Goal: Transaction & Acquisition: Obtain resource

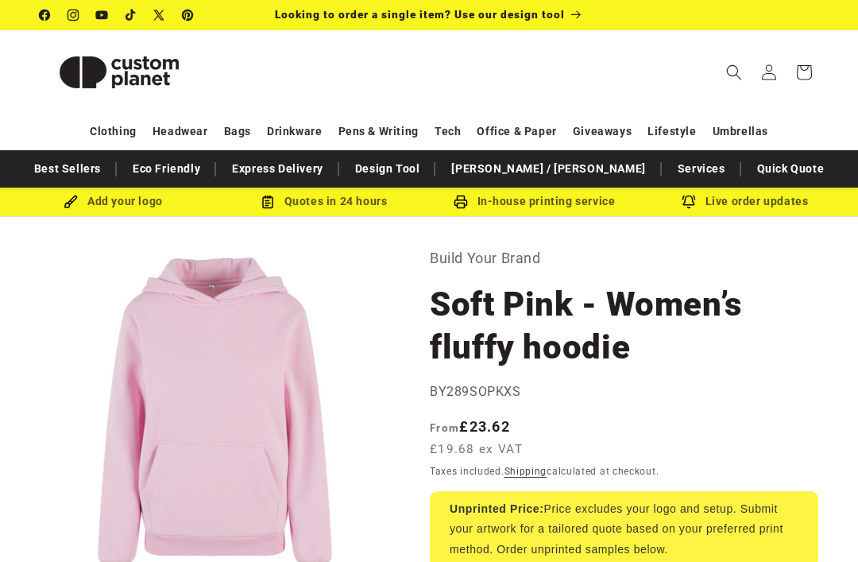
select select "**"
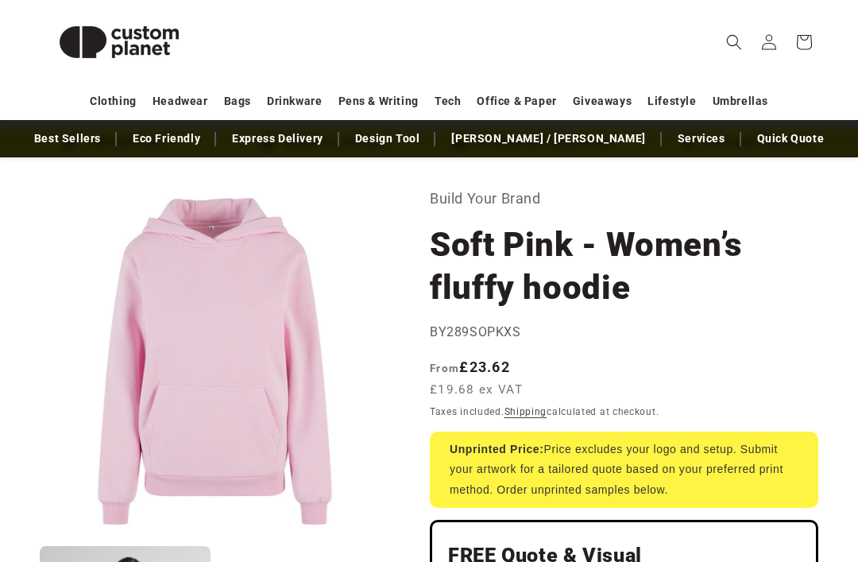
click at [656, 418] on div "Taxes included. Shipping calculated at checkout." at bounding box center [624, 412] width 389 height 16
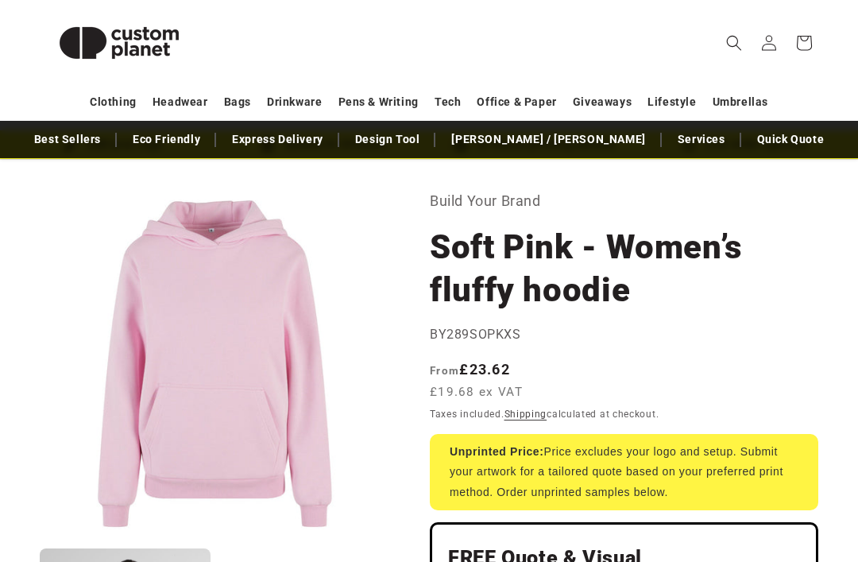
click at [660, 462] on div "Unprinted Price: Price excludes your logo and setup. Submit your artwork for a …" at bounding box center [624, 471] width 389 height 76
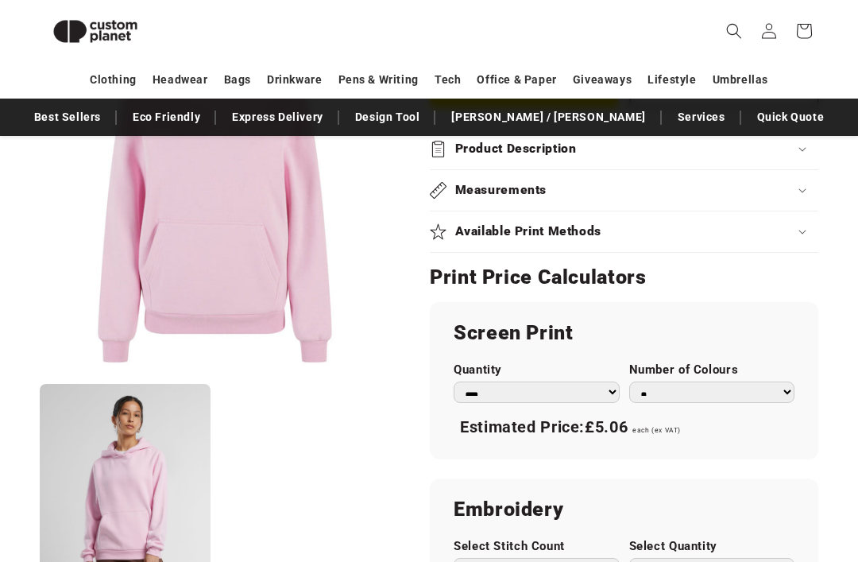
scroll to position [771, 0]
click at [640, 252] on summary "Available Print Methods" at bounding box center [624, 231] width 389 height 41
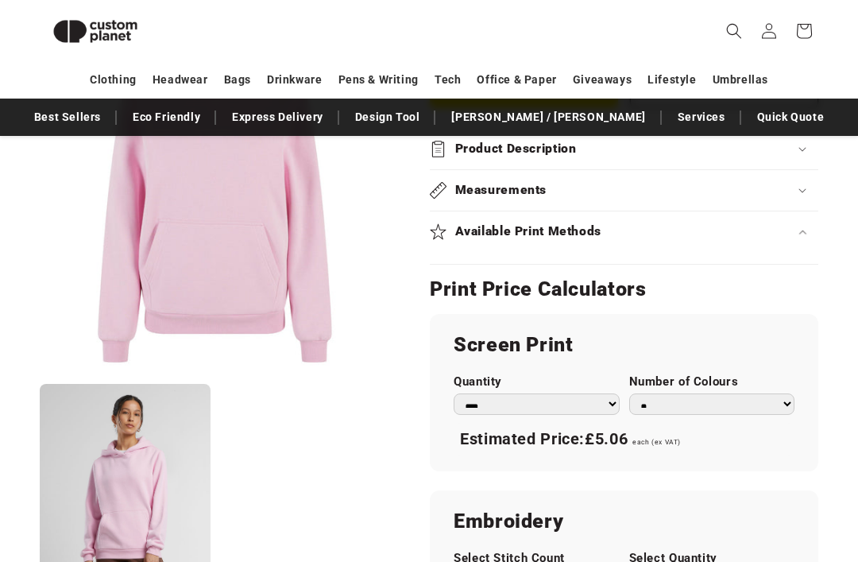
click at [693, 240] on div "Available Print Methods" at bounding box center [624, 231] width 389 height 17
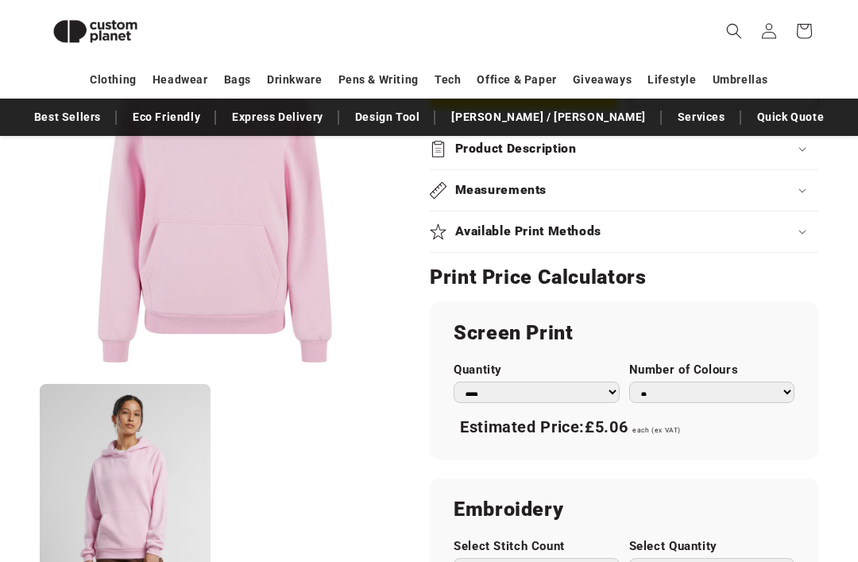
click at [711, 240] on div "Available Print Methods" at bounding box center [624, 231] width 389 height 17
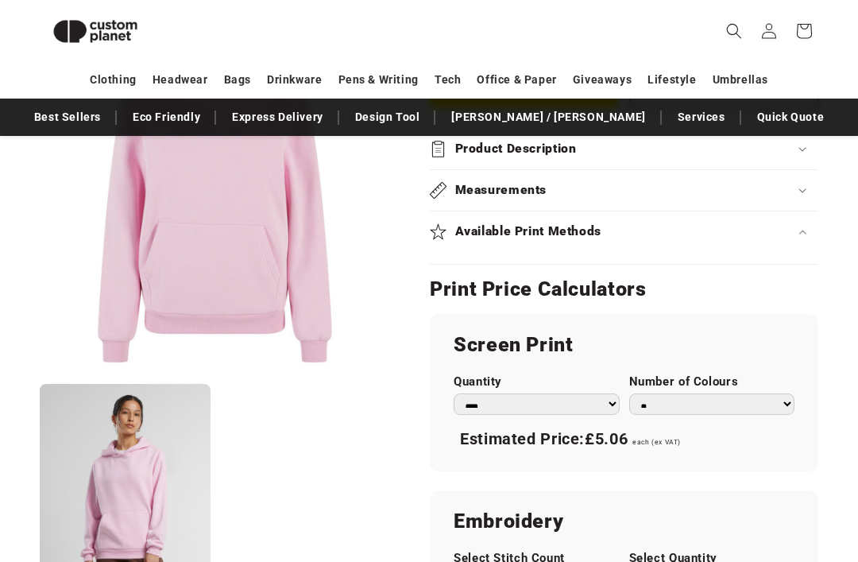
click at [713, 236] on summary "Available Print Methods" at bounding box center [624, 231] width 389 height 41
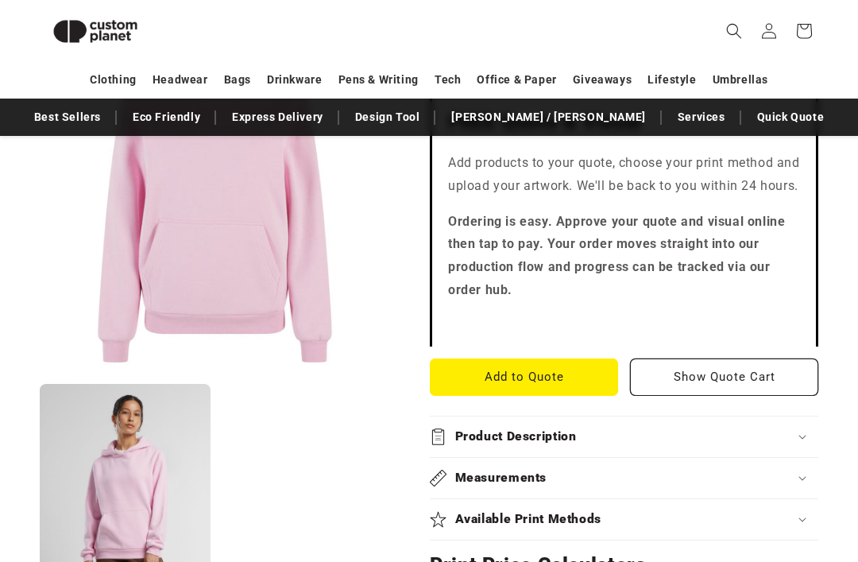
scroll to position [466, 0]
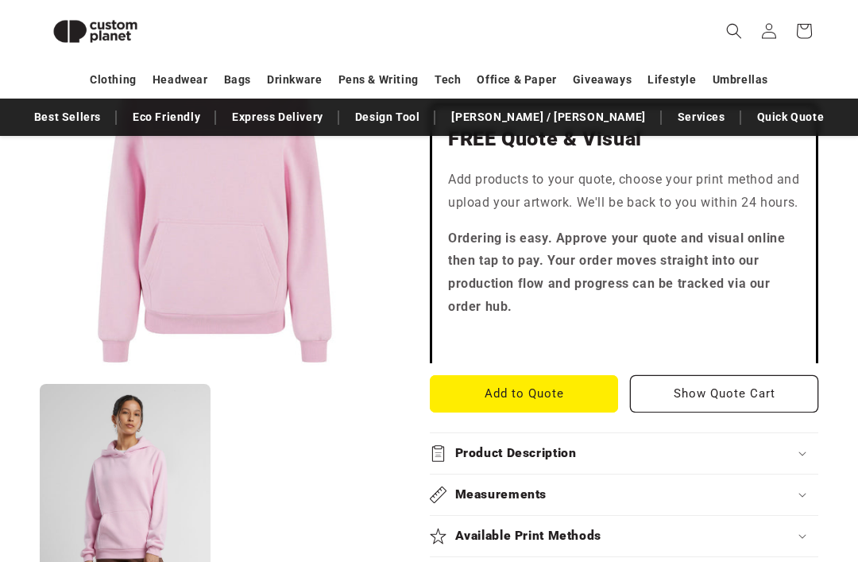
click at [556, 405] on button "Add to Quote" at bounding box center [524, 393] width 188 height 37
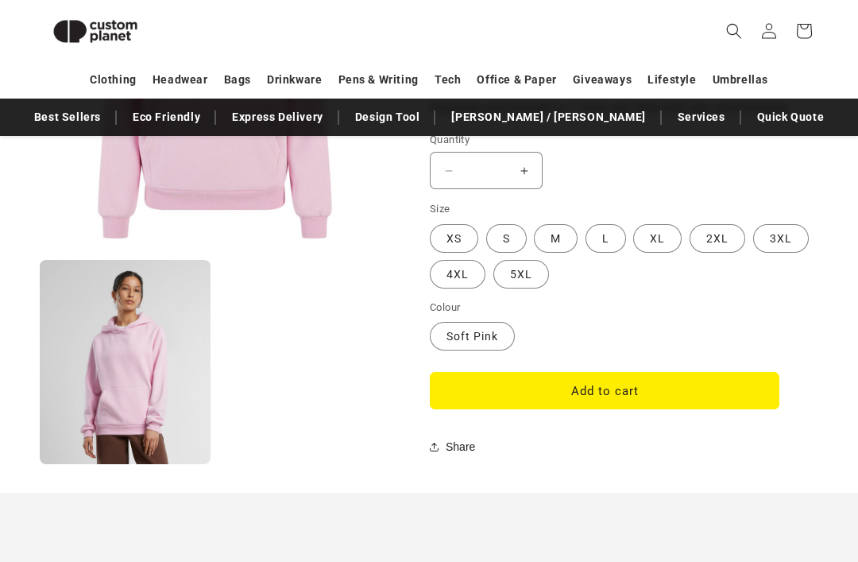
click at [551, 250] on label "M Variant sold out or unavailable" at bounding box center [556, 239] width 44 height 29
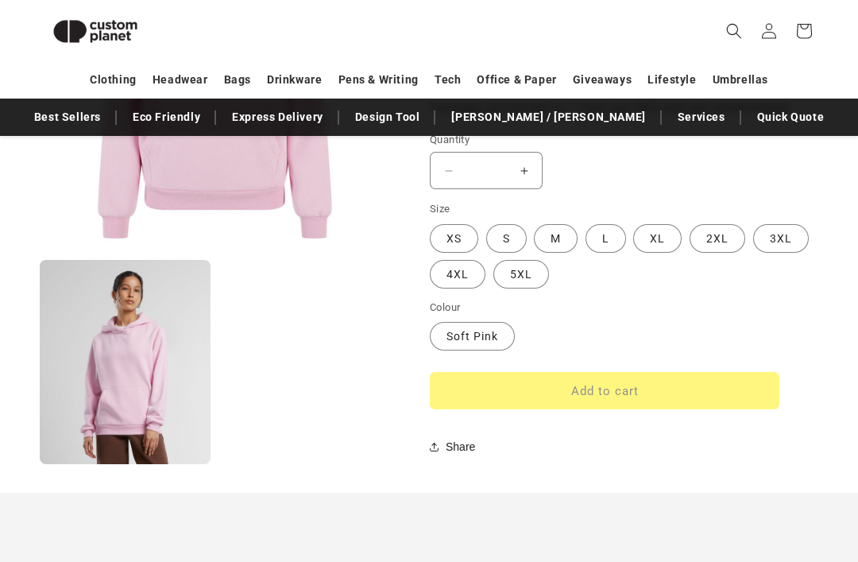
scroll to position [1363, 0]
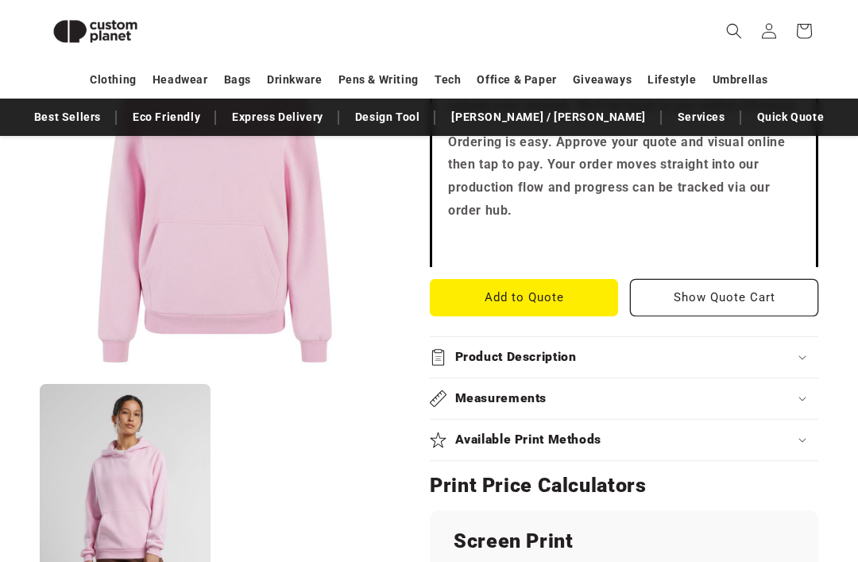
click at [582, 317] on button "Add to Quote" at bounding box center [524, 298] width 188 height 37
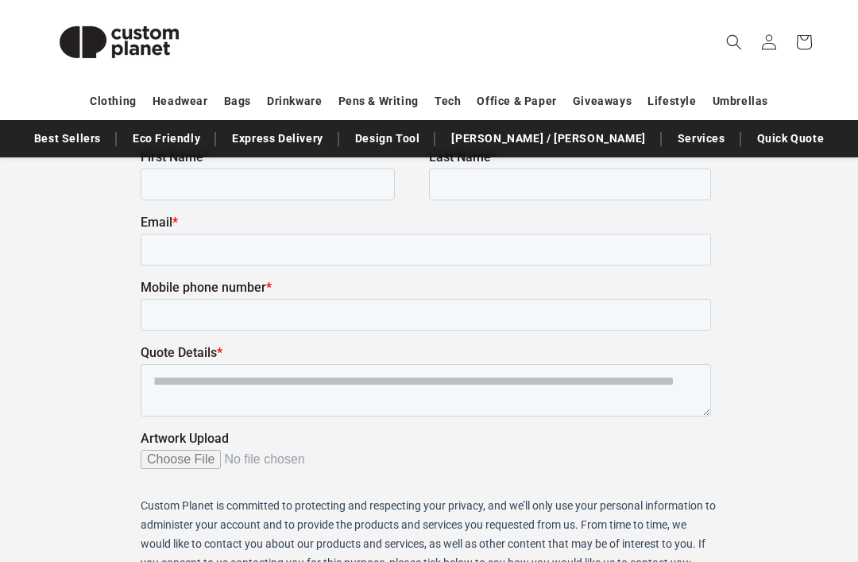
scroll to position [182, 0]
